Goal: Obtain resource: Download file/media

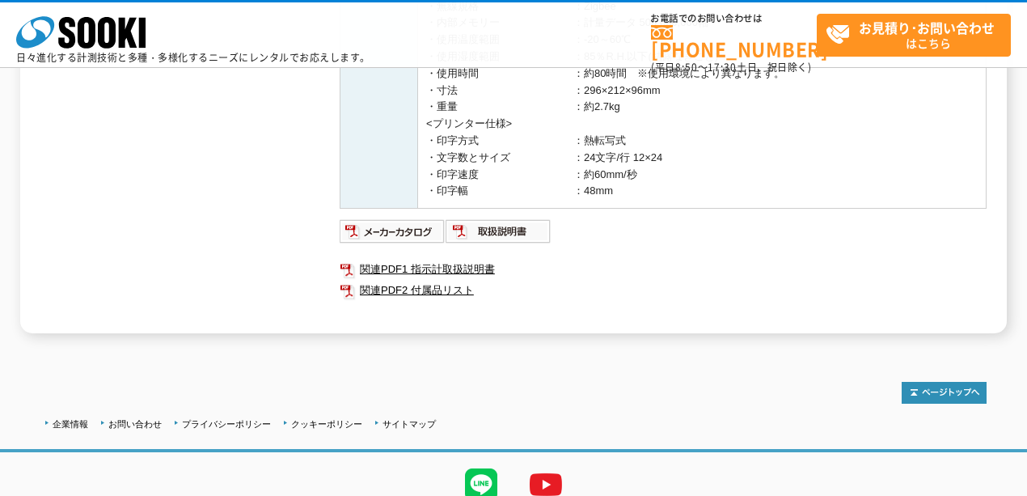
scroll to position [639, 0]
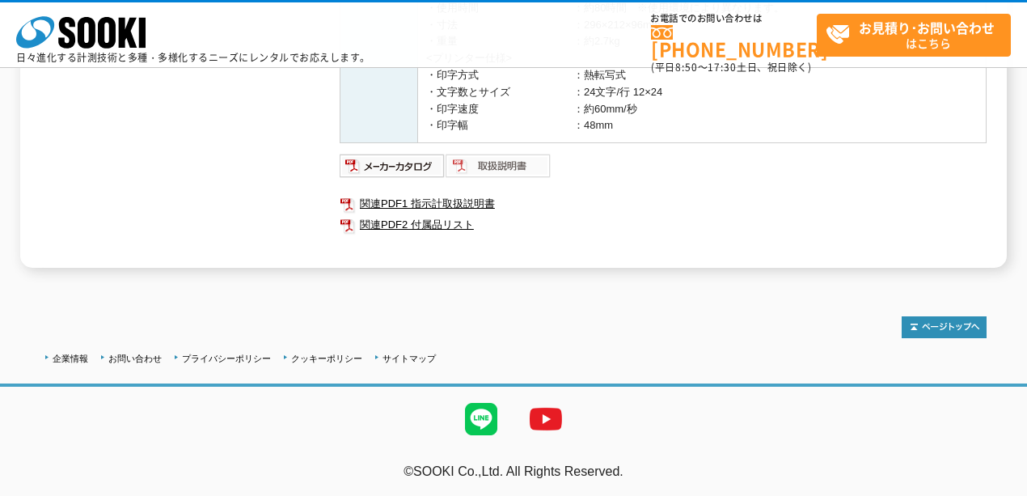
click at [493, 162] on img at bounding box center [499, 166] width 106 height 26
click at [418, 196] on link "関連PDF1 指示計取扱説明書" at bounding box center [663, 203] width 647 height 21
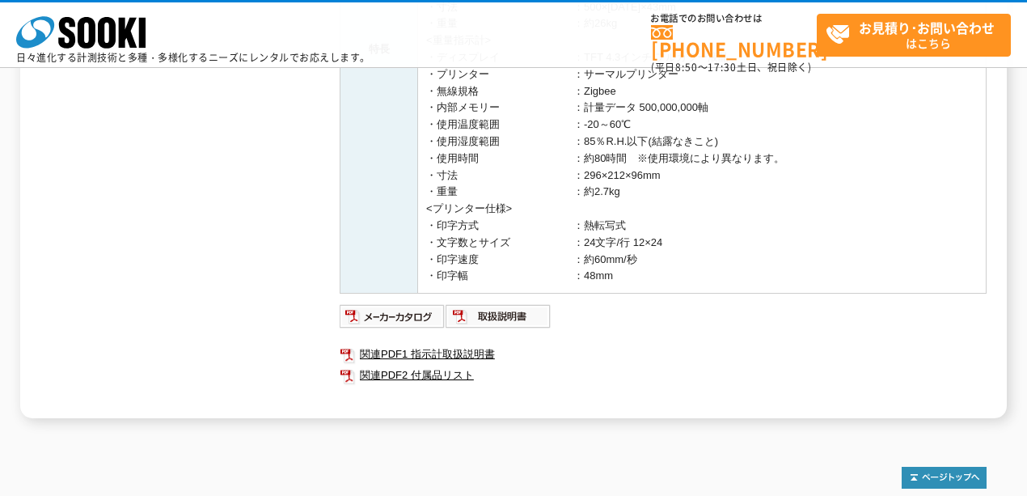
scroll to position [485, 0]
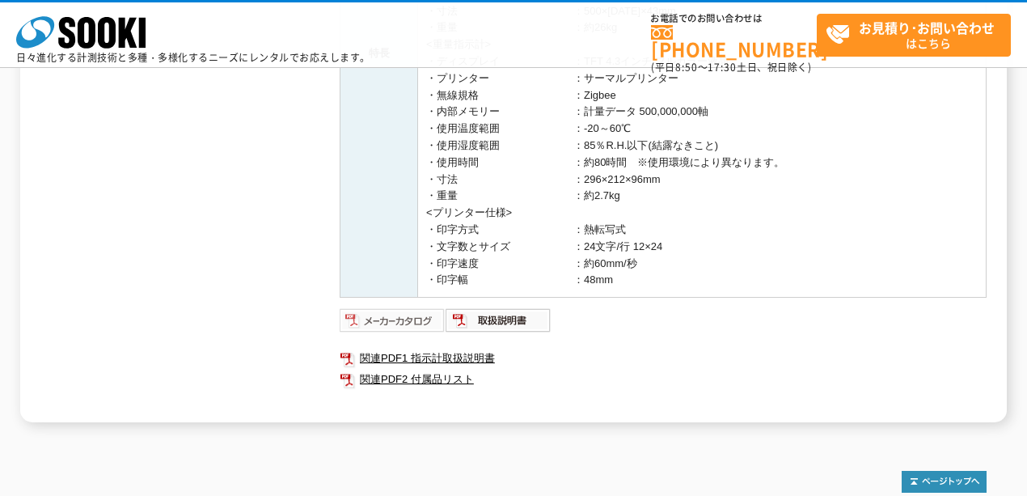
click at [409, 324] on img at bounding box center [393, 320] width 106 height 26
click at [527, 315] on img at bounding box center [499, 320] width 106 height 26
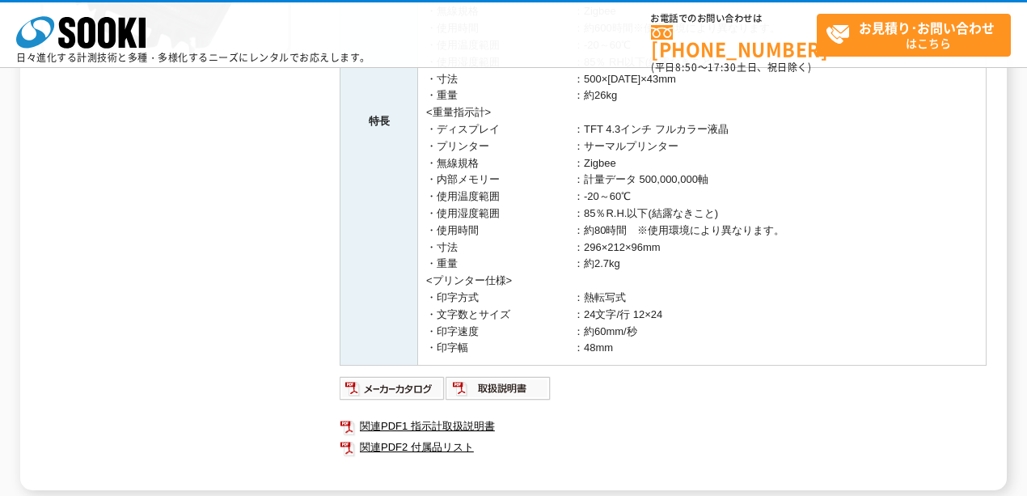
scroll to position [423, 0]
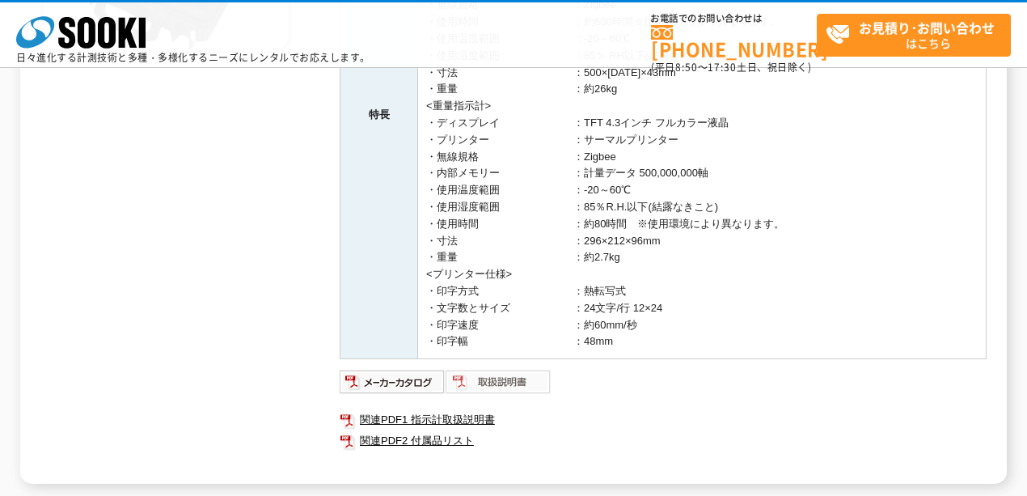
click at [513, 380] on img at bounding box center [499, 382] width 106 height 26
click at [443, 434] on link "関連PDF2 付属品リスト" at bounding box center [663, 440] width 647 height 21
click at [420, 438] on link "関連PDF2 付属品リスト" at bounding box center [663, 440] width 647 height 21
